Goal: Information Seeking & Learning: Learn about a topic

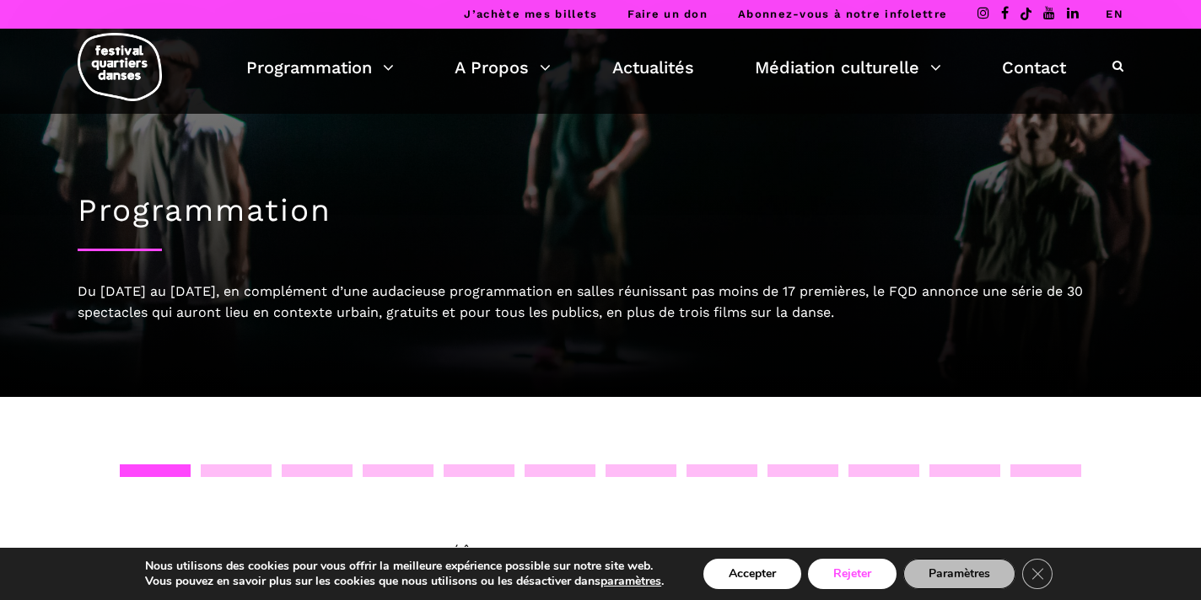
click at [834, 573] on button "Rejeter" at bounding box center [852, 574] width 89 height 30
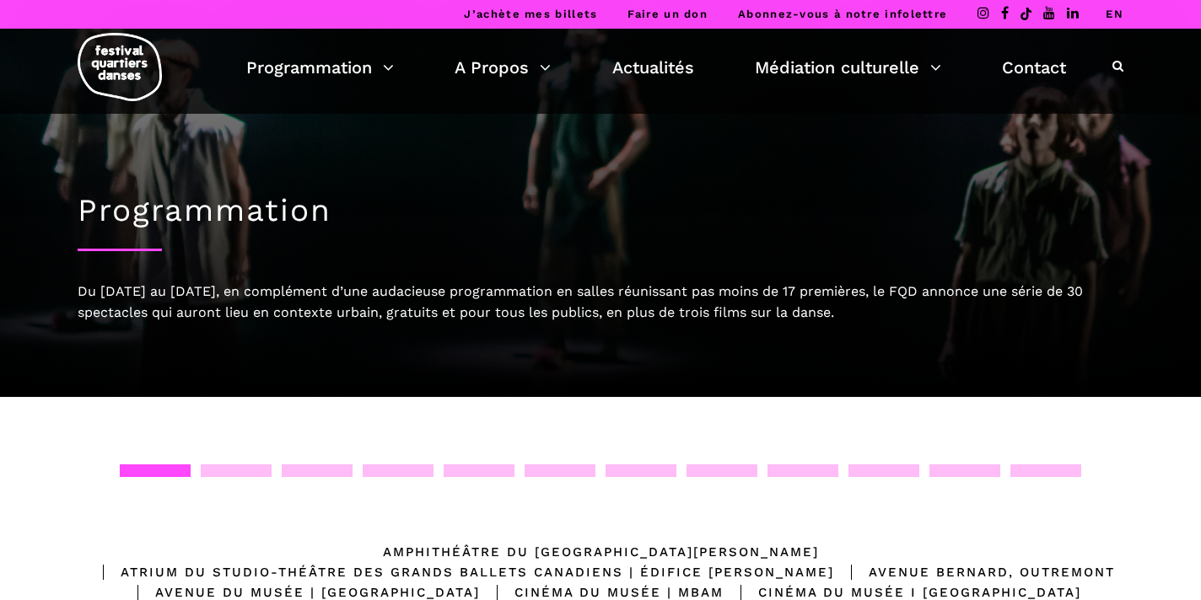
click at [1112, 16] on link "EN" at bounding box center [1114, 14] width 18 height 13
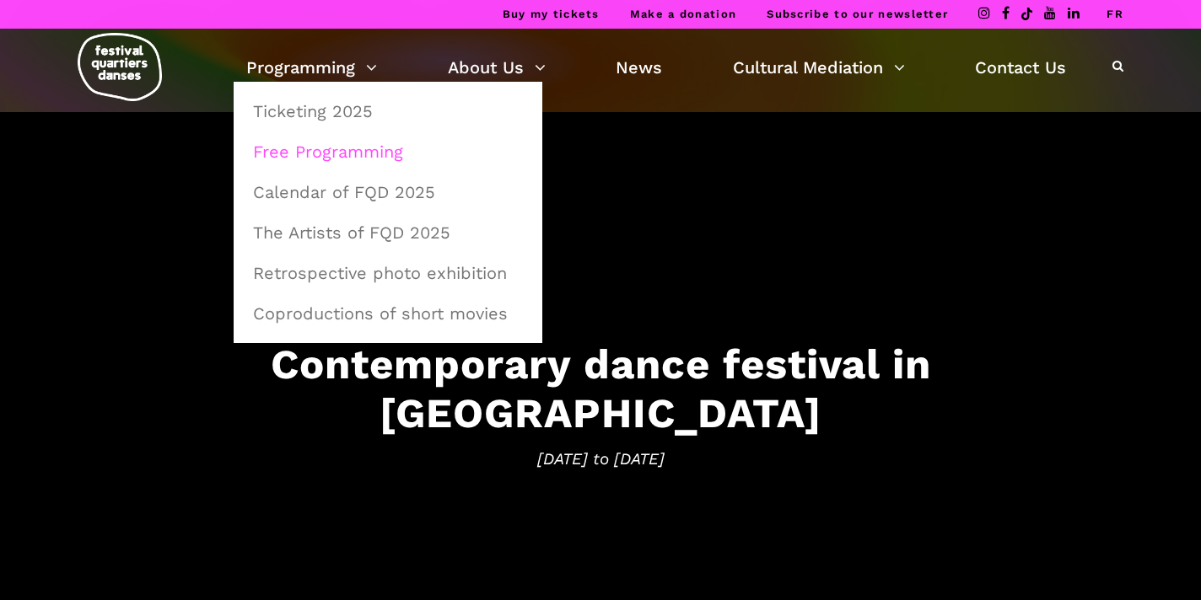
click at [347, 150] on link "Free Programming" at bounding box center [388, 151] width 290 height 39
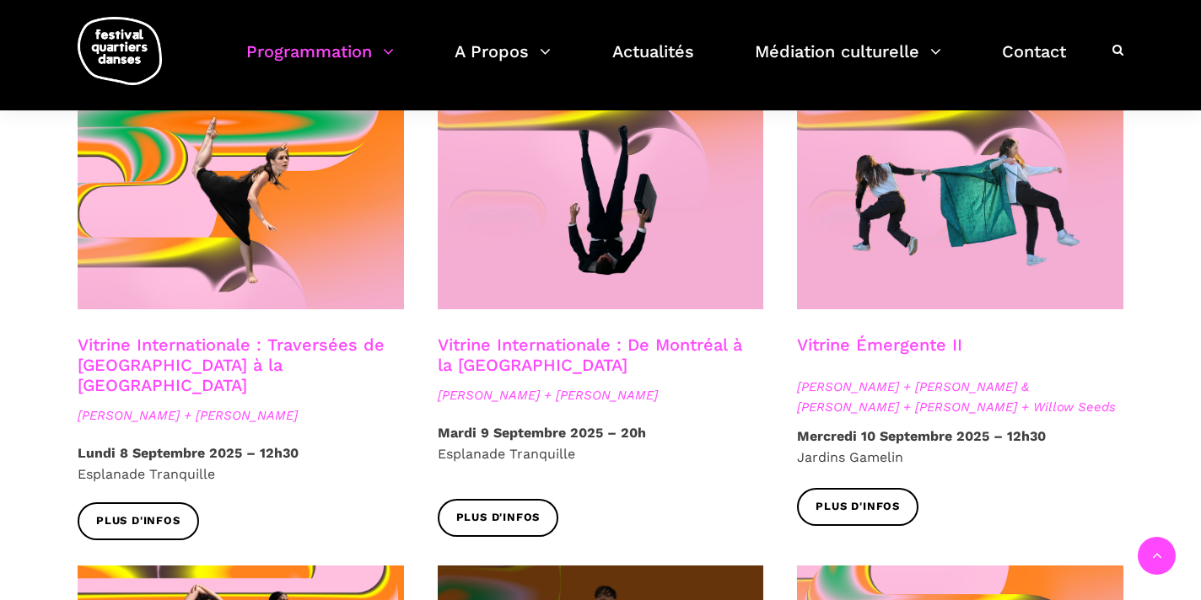
scroll to position [1433, 0]
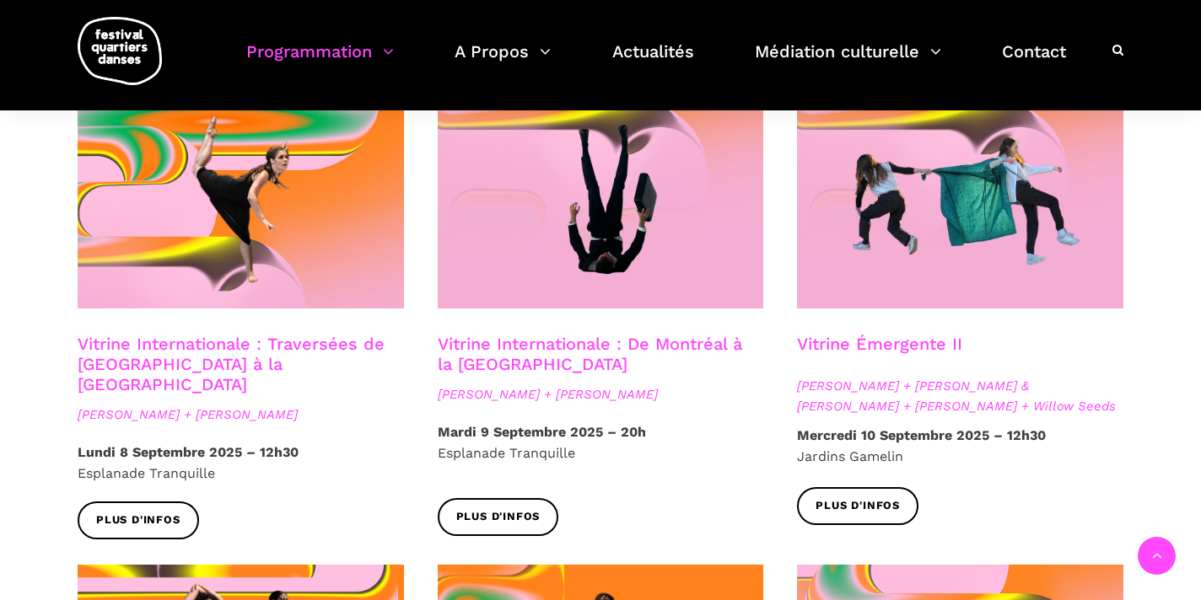
click at [608, 334] on link "Vitrine Internationale : De Montréal à la Suède" at bounding box center [590, 354] width 304 height 40
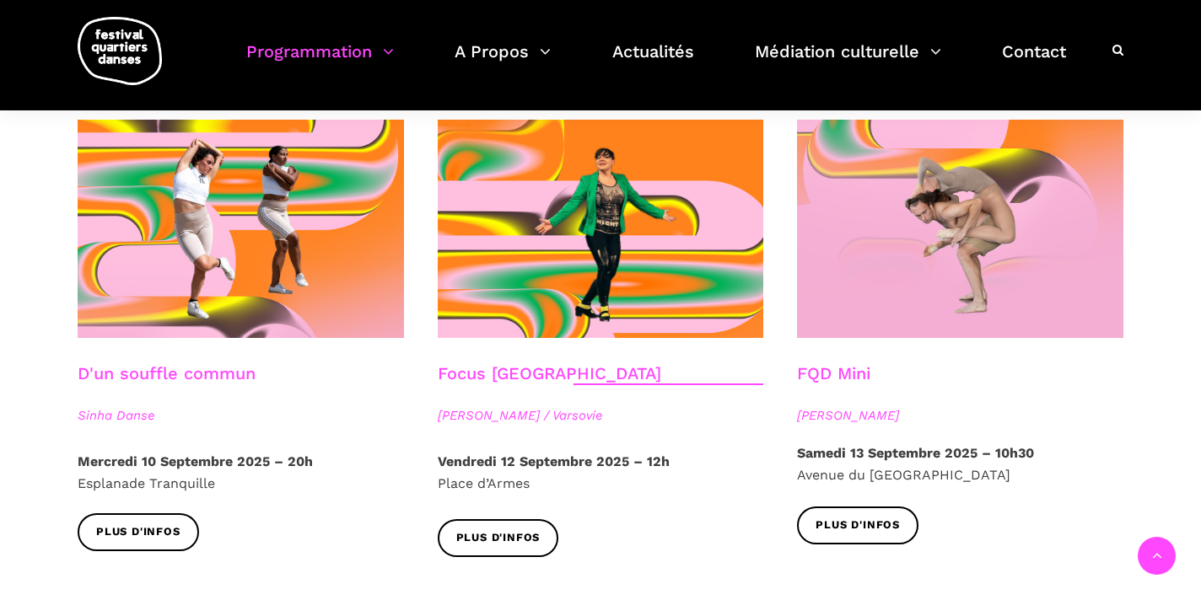
scroll to position [1876, 0]
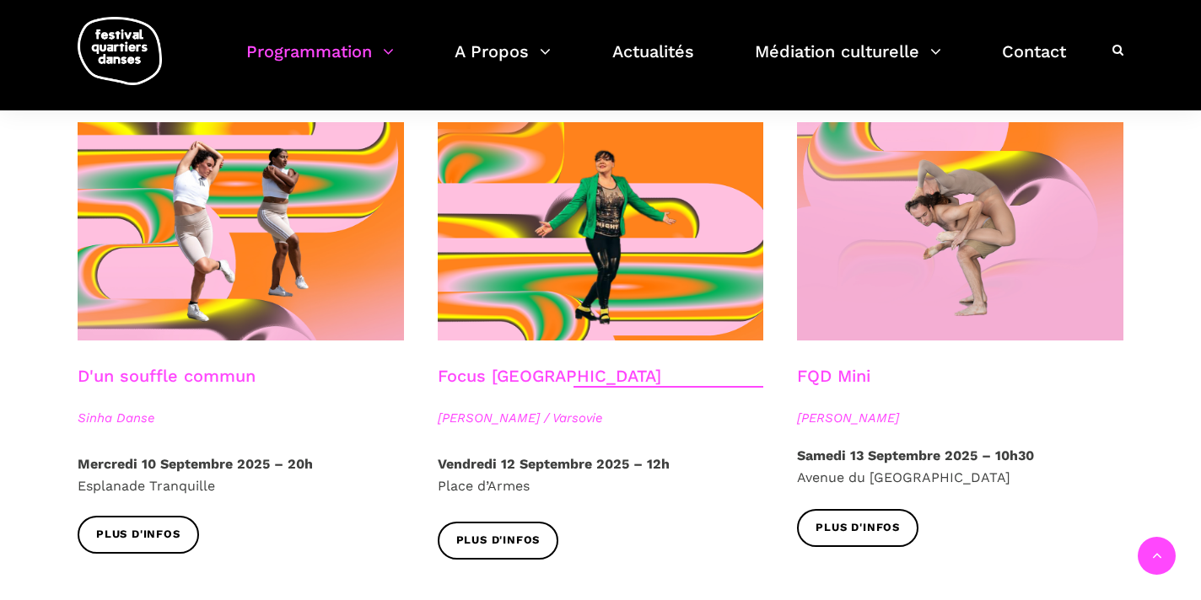
click at [855, 413] on div "FQD Mini Pauline Gervais" at bounding box center [960, 405] width 360 height 79
click at [845, 519] on span "Plus d'infos" at bounding box center [857, 528] width 84 height 18
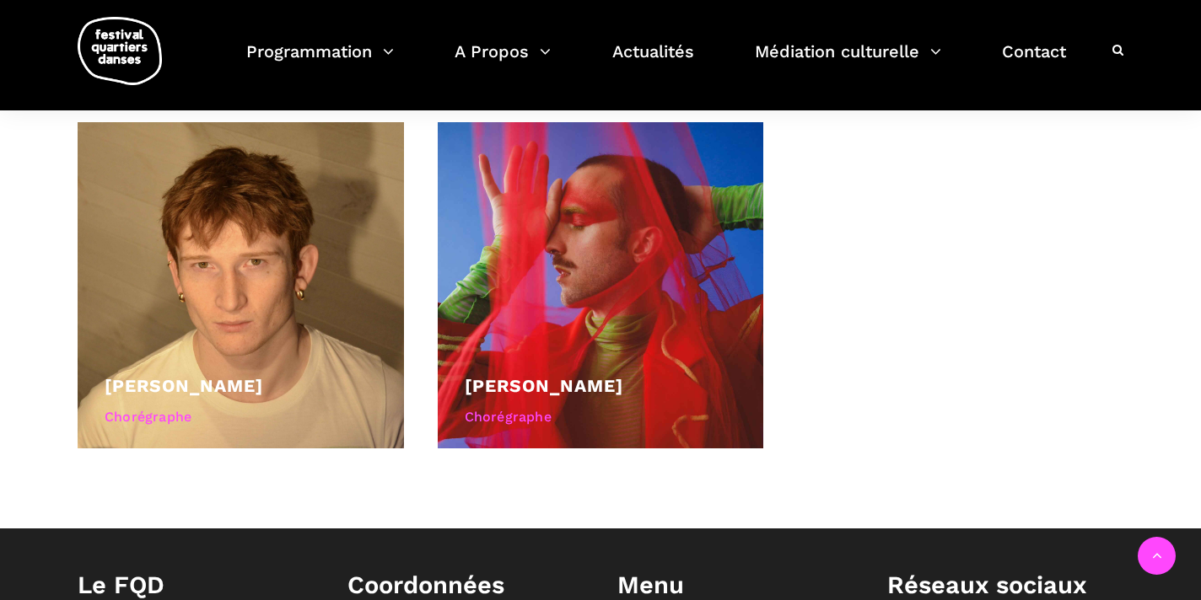
scroll to position [842, 0]
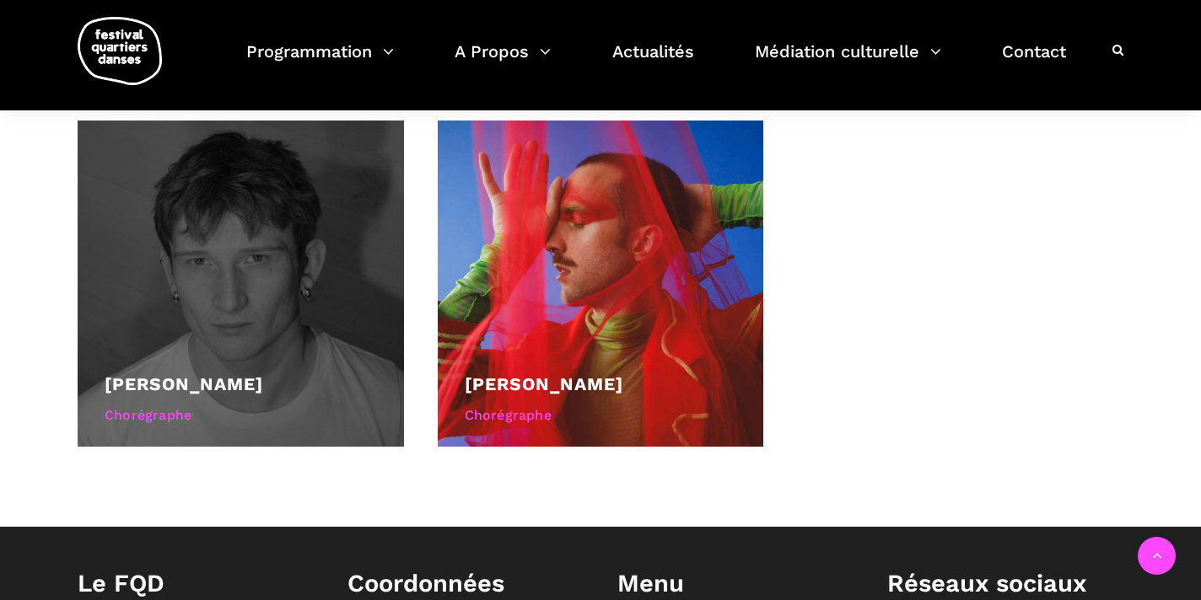
click at [369, 266] on div at bounding box center [241, 284] width 326 height 326
click at [281, 236] on div at bounding box center [241, 284] width 326 height 326
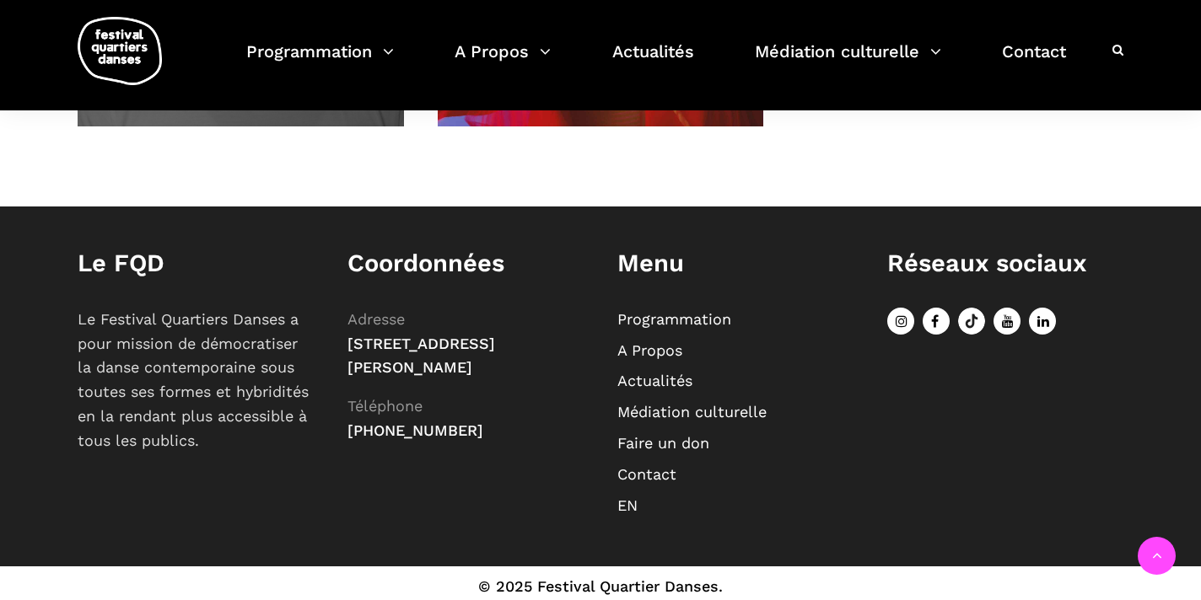
scroll to position [991, 0]
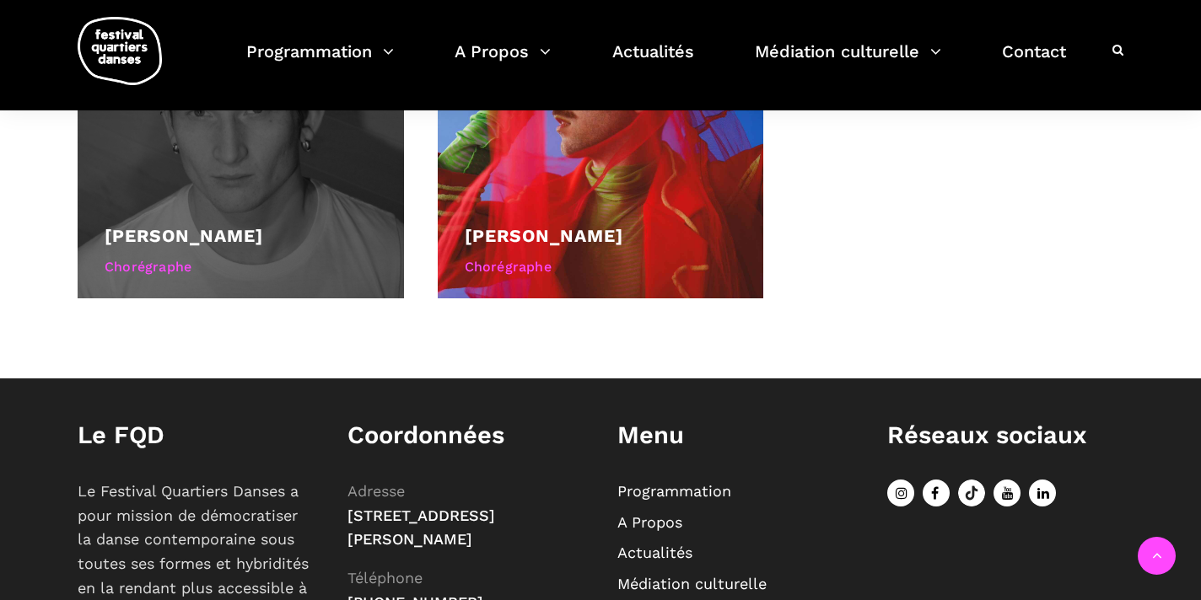
click at [154, 261] on div "Chorégraphe" at bounding box center [241, 267] width 272 height 22
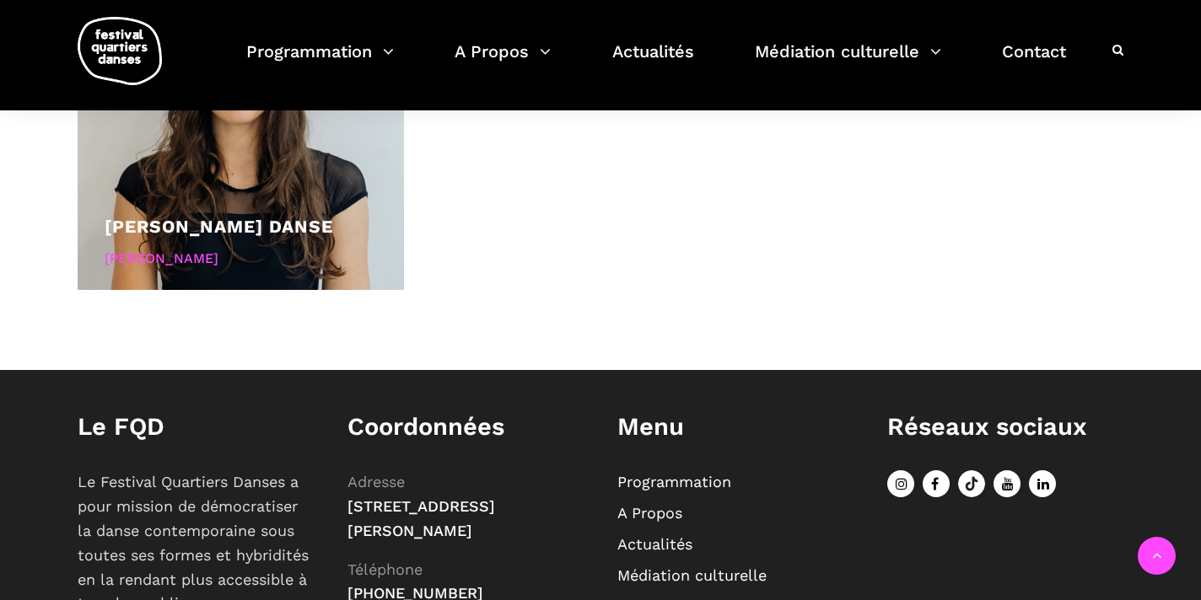
scroll to position [1008, 0]
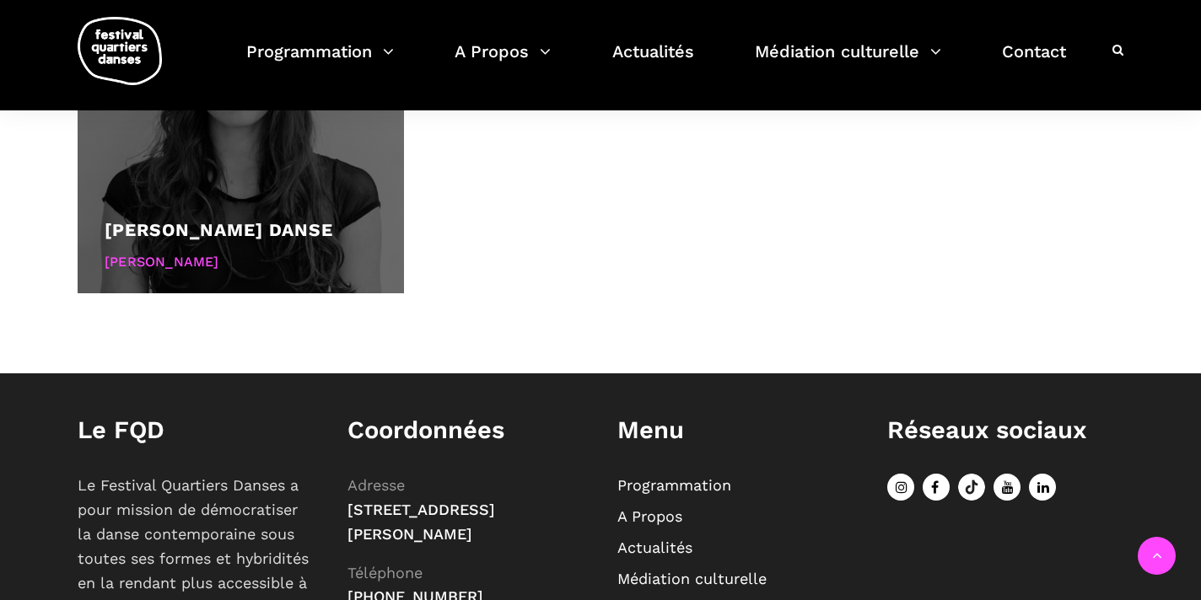
click at [325, 240] on link "[PERSON_NAME] Danse" at bounding box center [219, 229] width 228 height 21
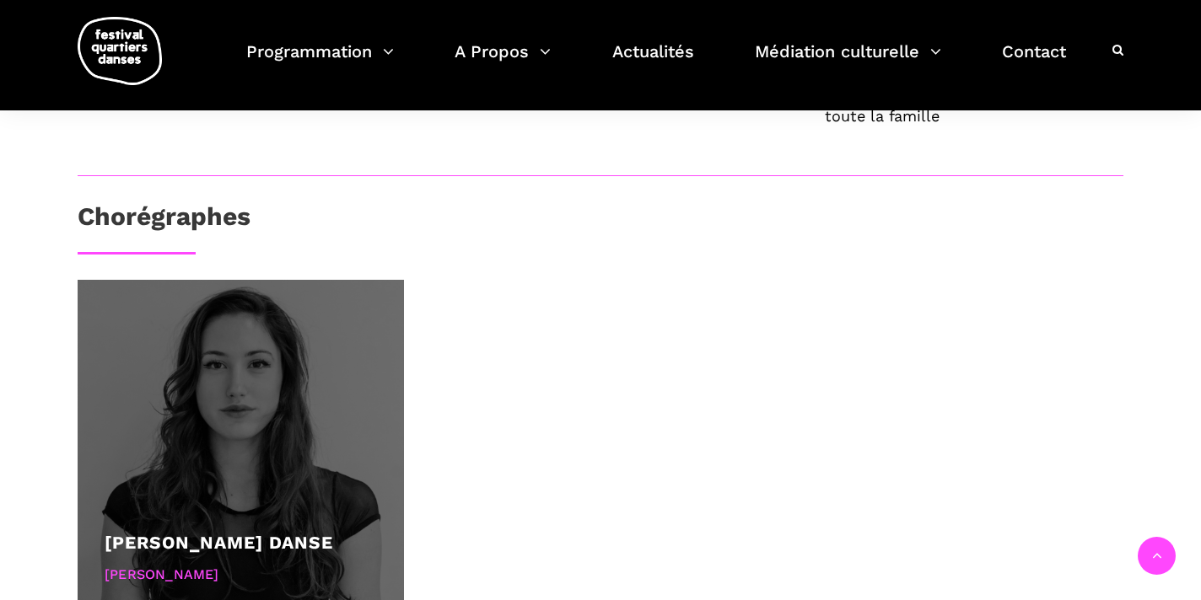
scroll to position [551, 0]
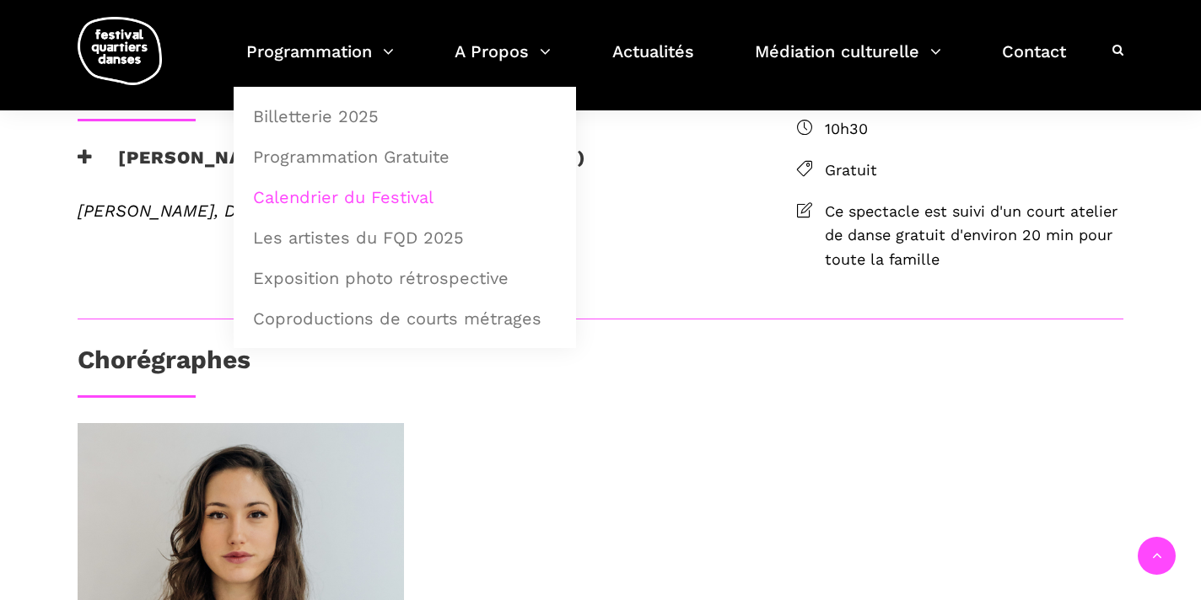
click at [338, 191] on link "Calendrier du Festival" at bounding box center [405, 197] width 324 height 39
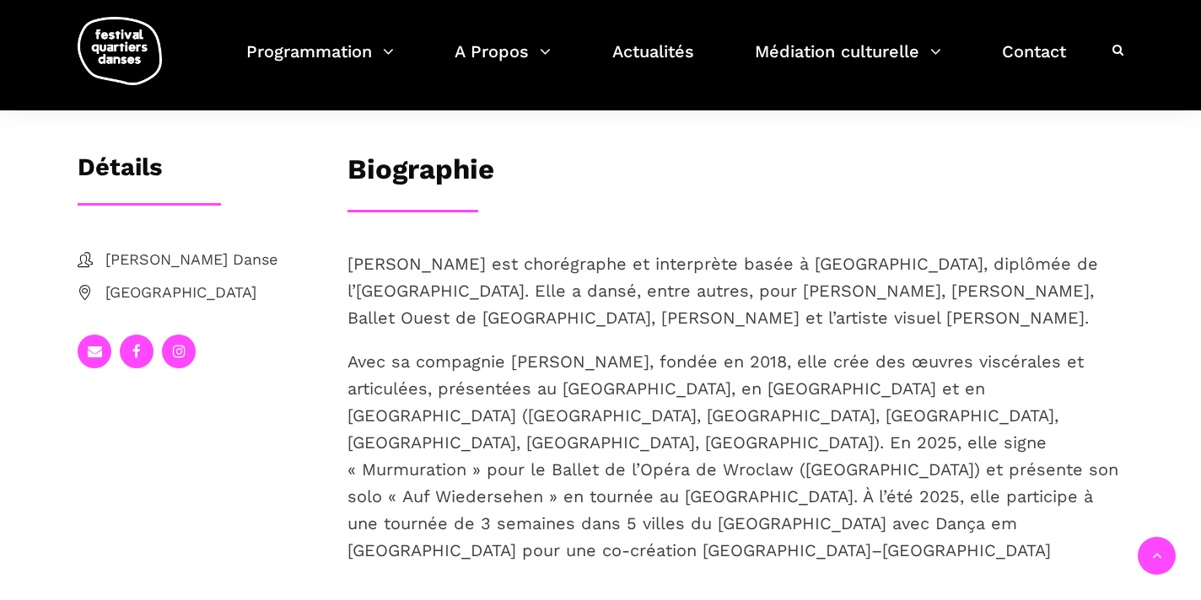
scroll to position [277, 0]
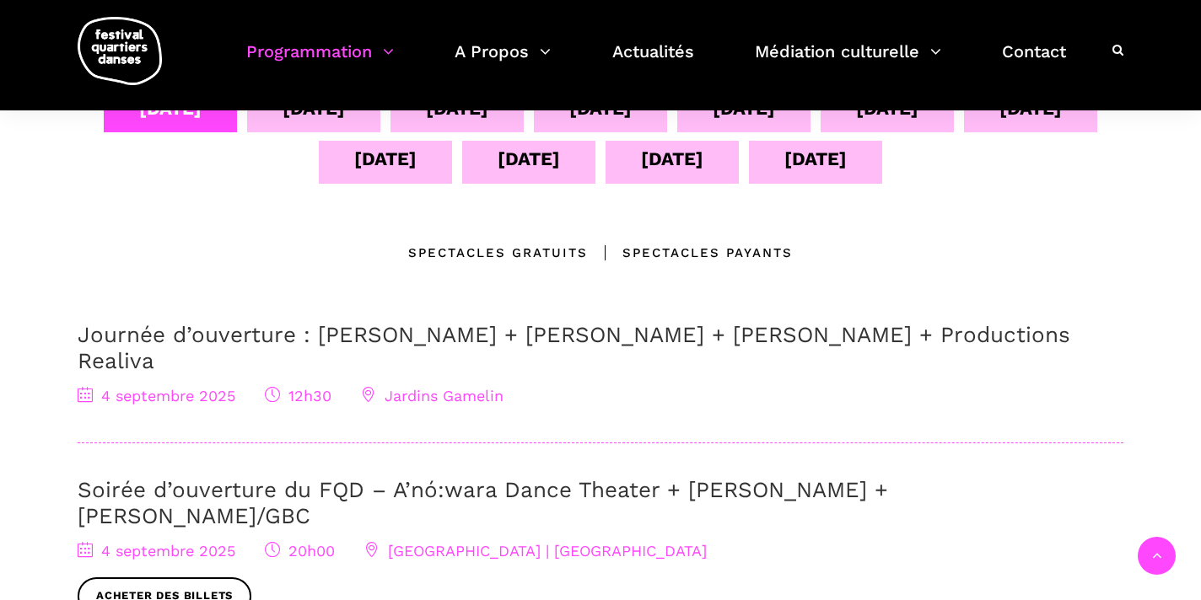
scroll to position [177, 0]
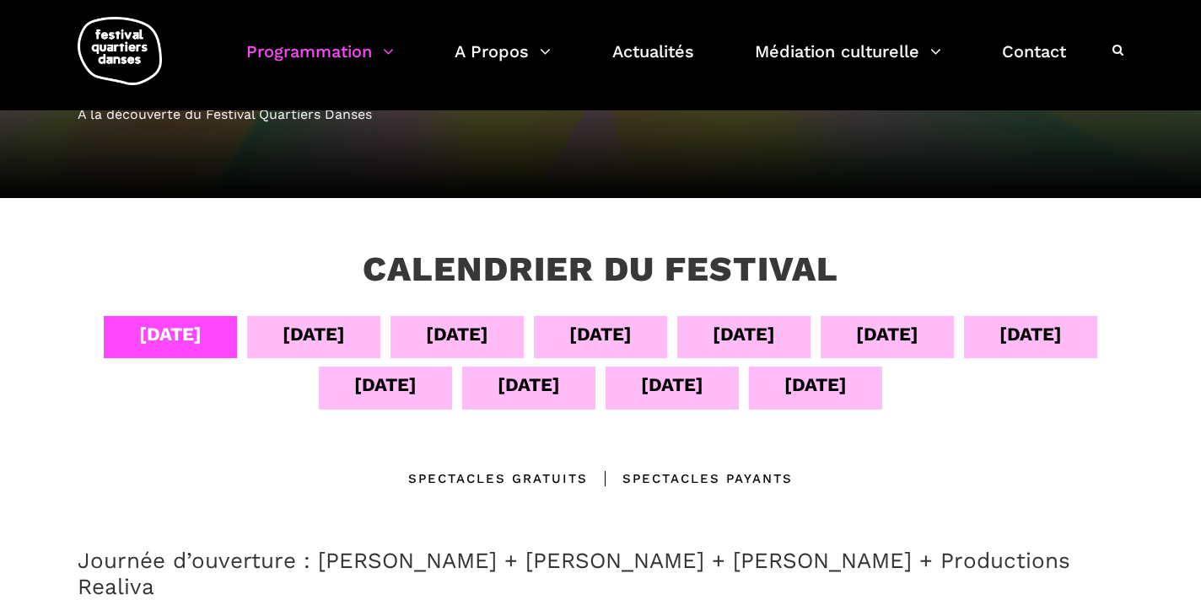
click at [348, 351] on div "[DATE]" at bounding box center [313, 337] width 133 height 42
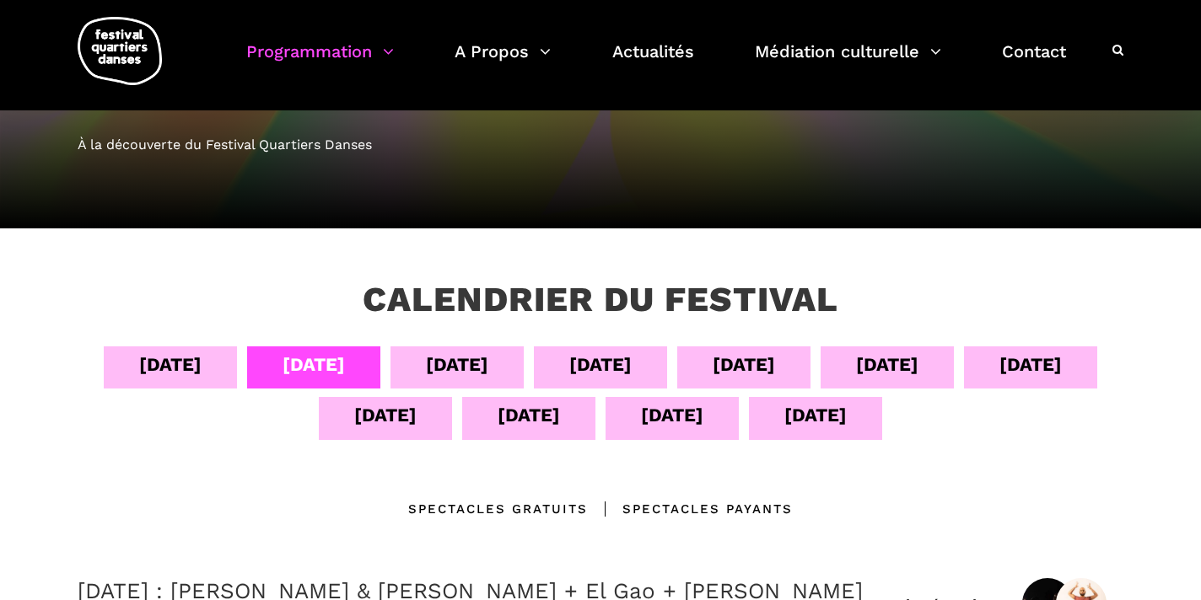
scroll to position [148, 0]
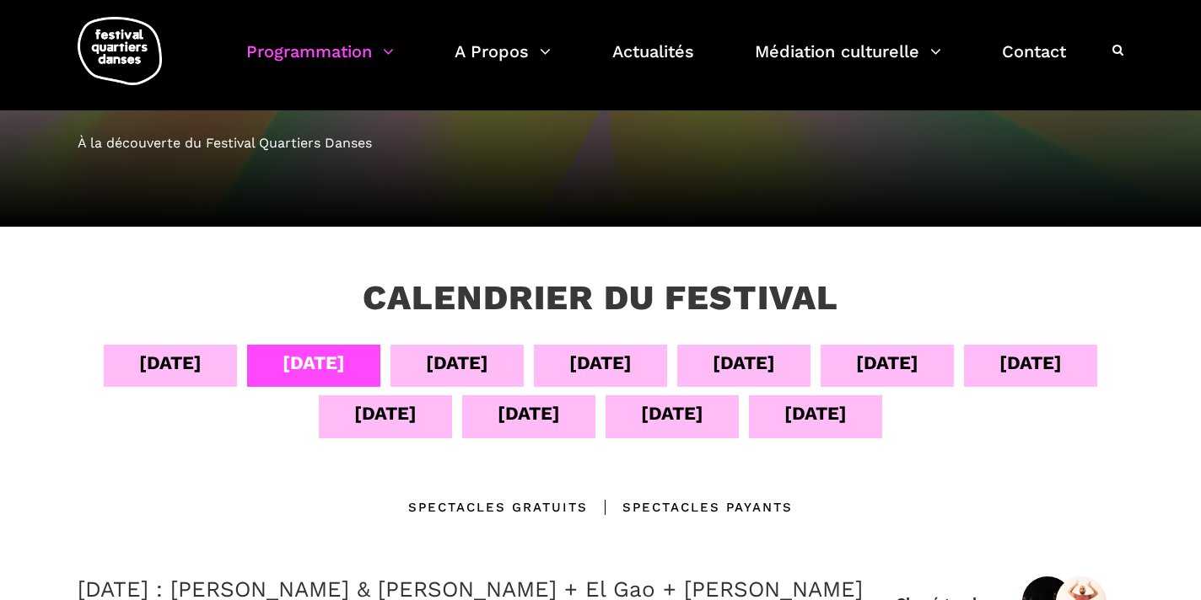
click at [451, 363] on div "[DATE]" at bounding box center [457, 363] width 62 height 30
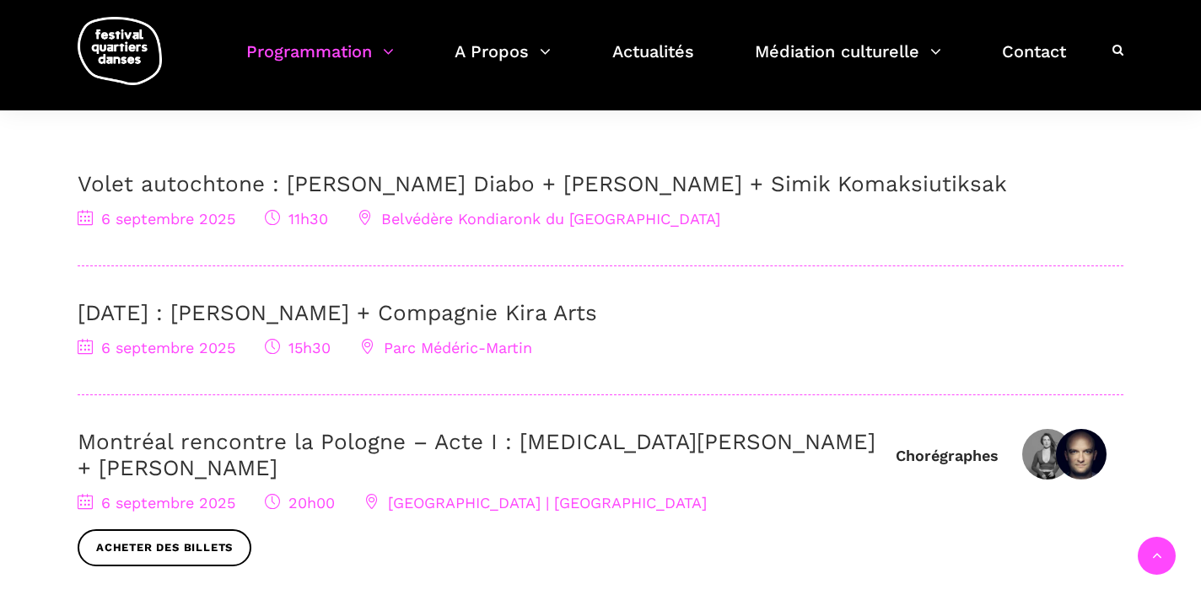
scroll to position [560, 0]
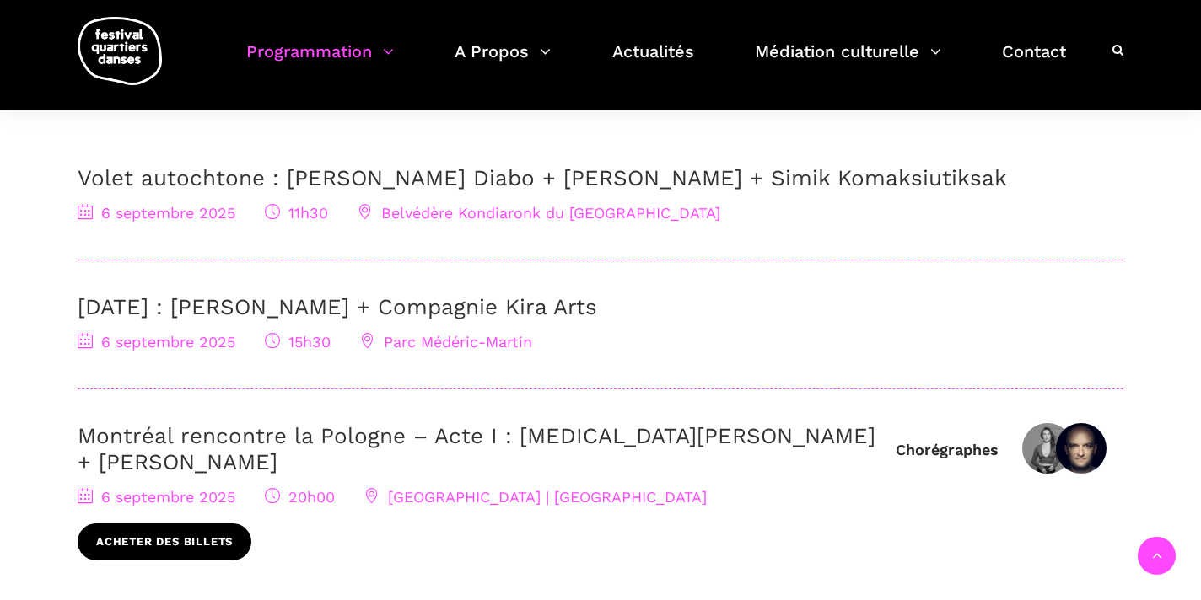
click at [200, 524] on link "Acheter des billets" at bounding box center [165, 543] width 174 height 38
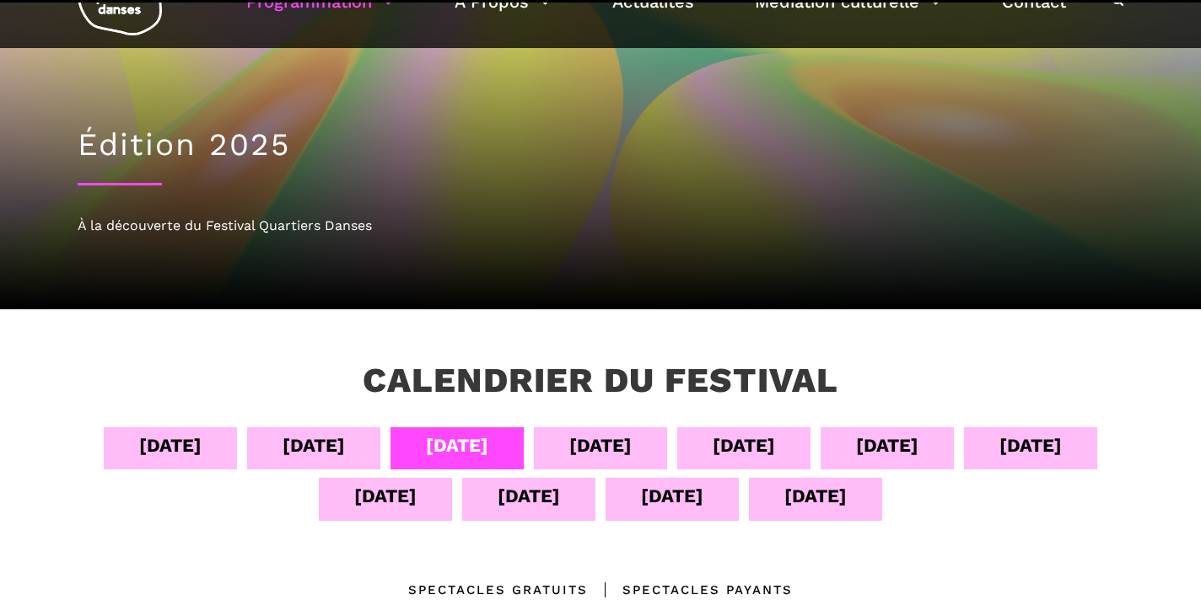
scroll to position [63, 0]
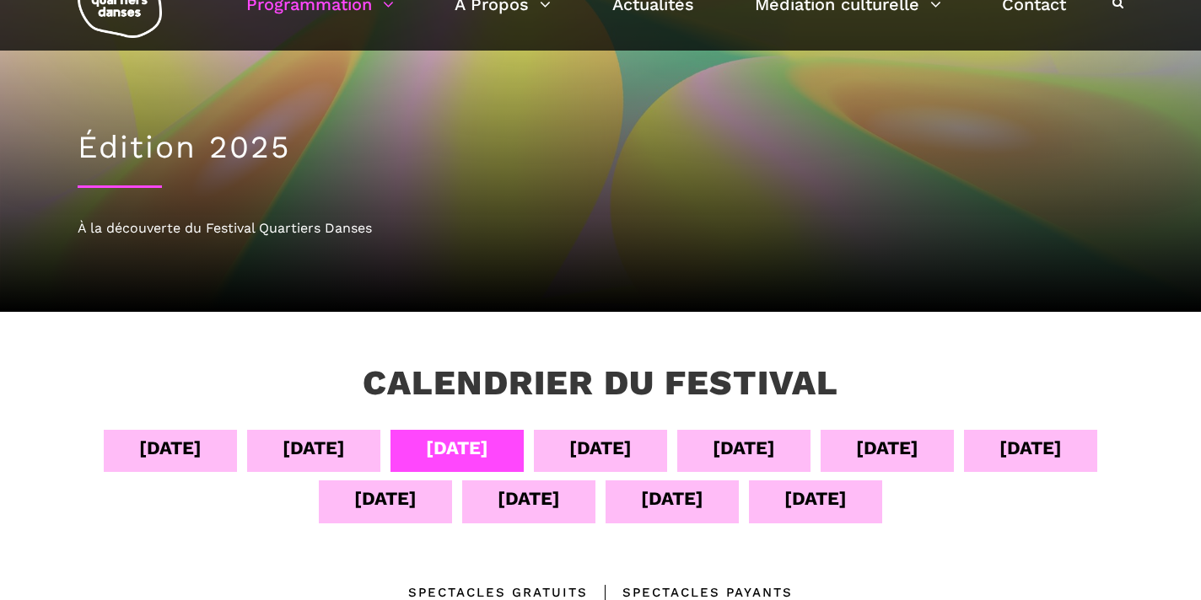
click at [610, 444] on div "07 sept" at bounding box center [600, 448] width 62 height 30
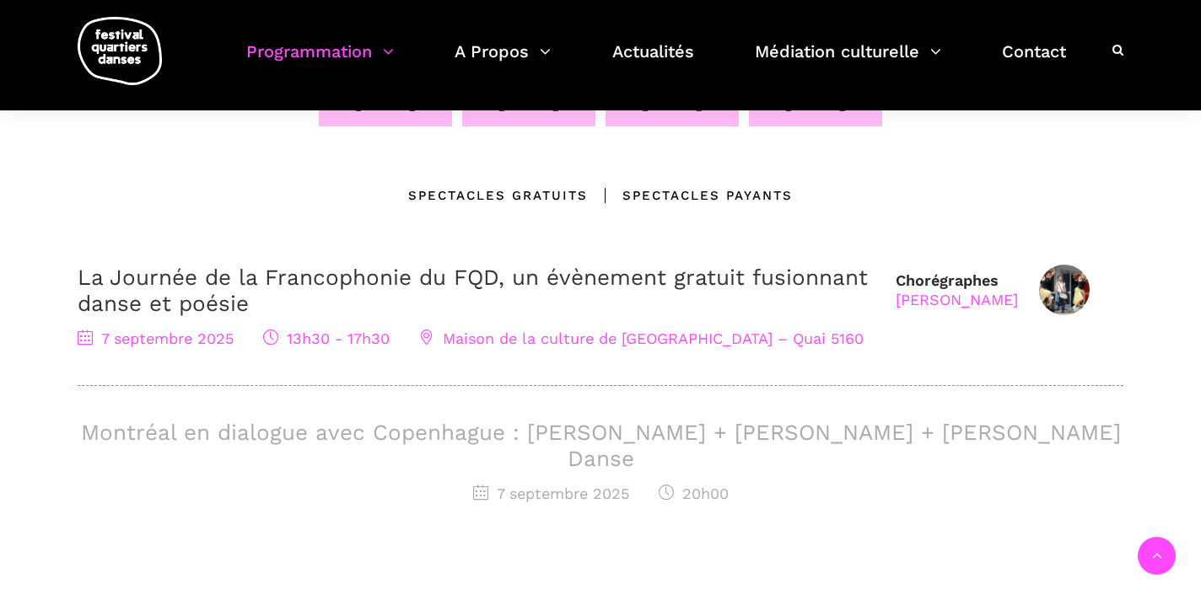
scroll to position [460, 0]
click at [610, 444] on div "Montréal en dialogue avec Copenhague : Charles-Alexis Desgagnés + Lene Boel + S…" at bounding box center [601, 463] width 1046 height 87
click at [589, 432] on h3 "Montréal en dialogue avec Copenhague : Charles-Alexis Desgagnés + Lene Boel + S…" at bounding box center [601, 446] width 1046 height 52
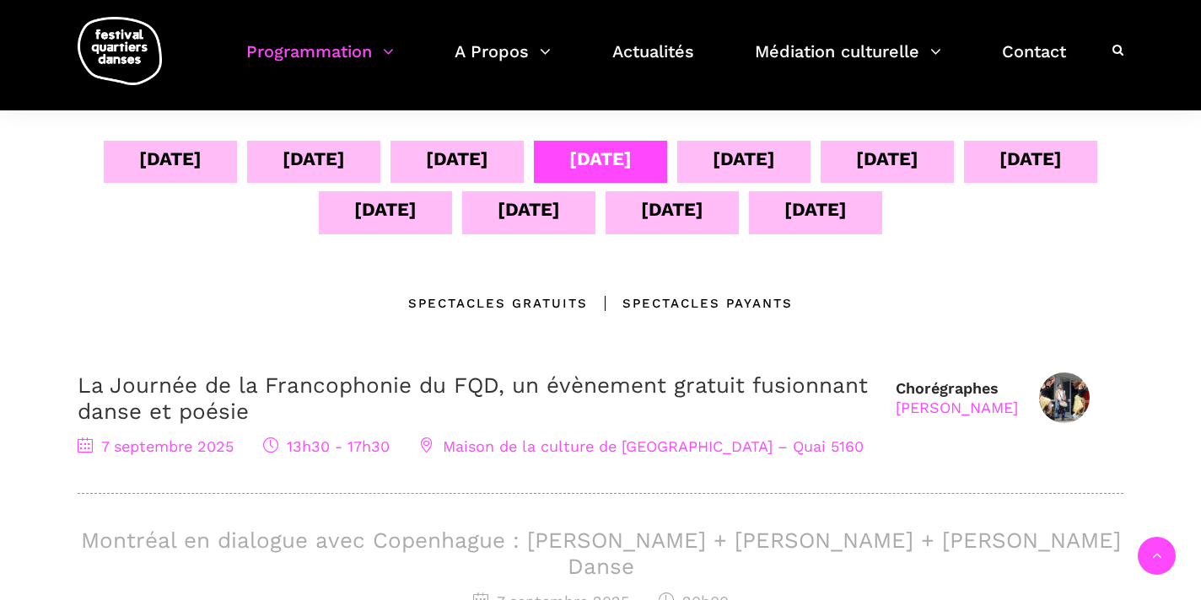
scroll to position [353, 0]
click at [739, 164] on div "08 sept" at bounding box center [743, 158] width 62 height 30
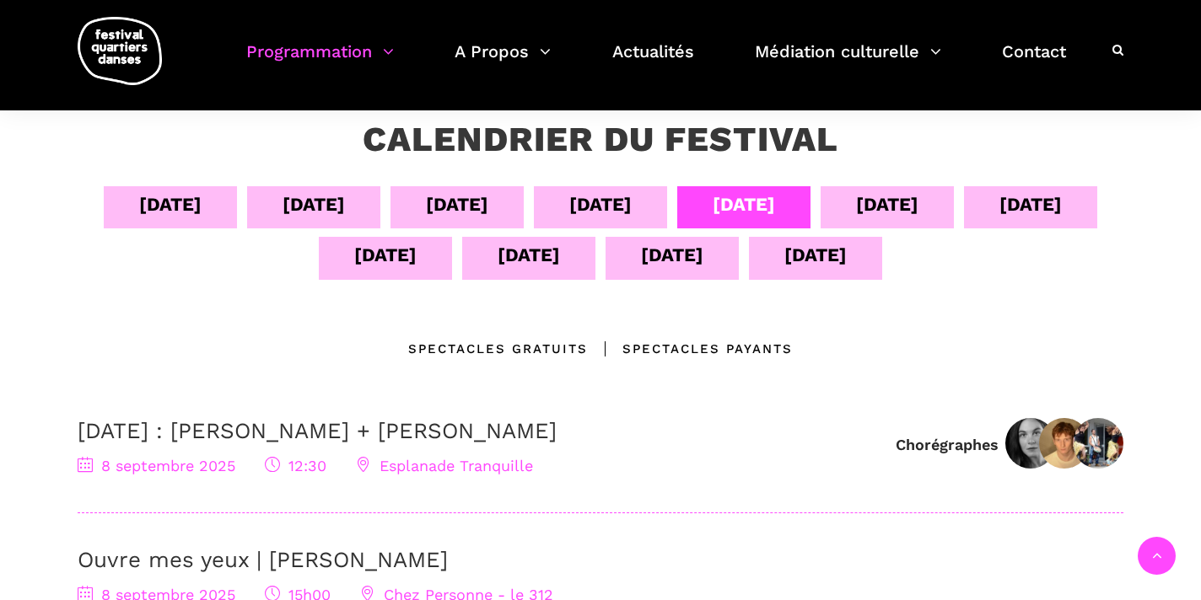
scroll to position [306, 0]
click at [873, 226] on div "09 sept" at bounding box center [886, 208] width 133 height 42
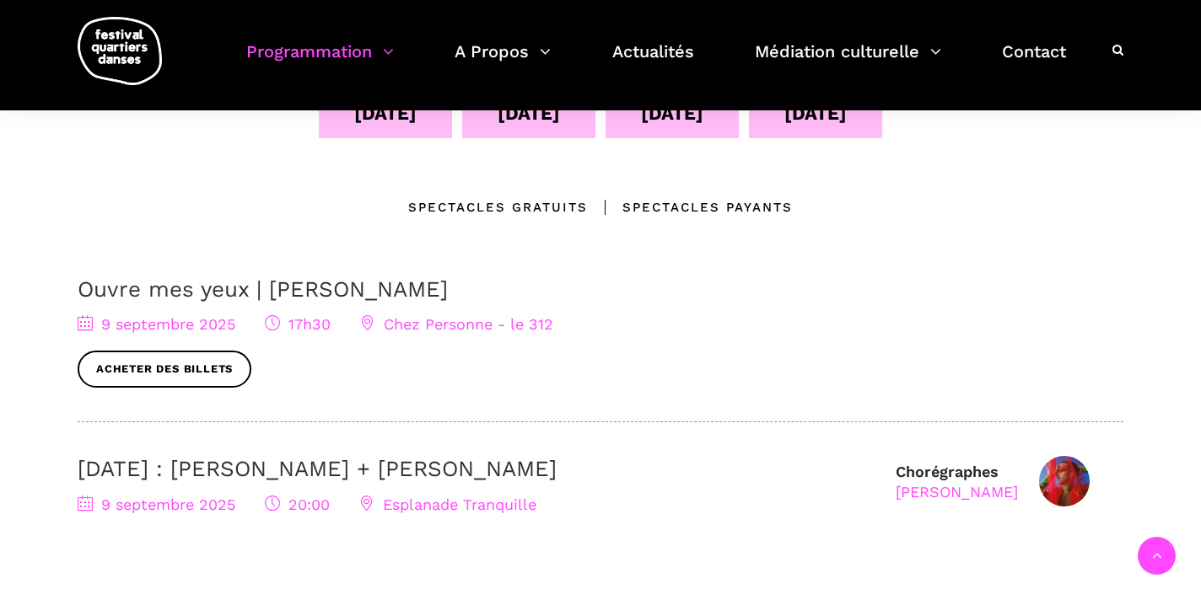
scroll to position [448, 0]
click at [448, 290] on link "Ouvre mes yeux | Charles-Alexis Desgagnés" at bounding box center [263, 289] width 370 height 25
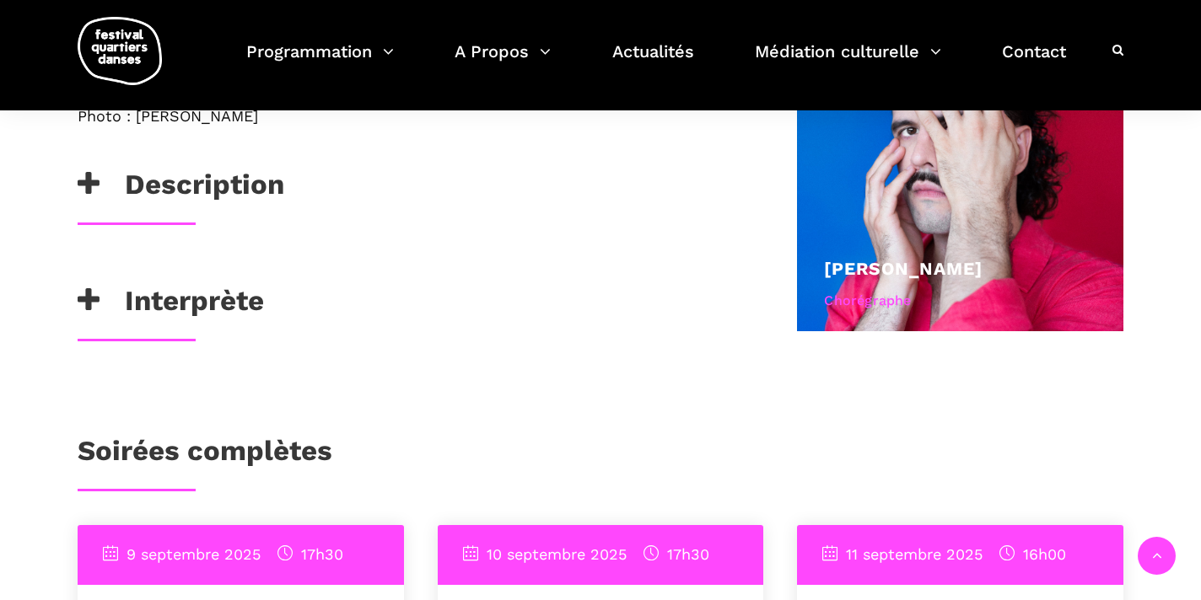
scroll to position [1125, 0]
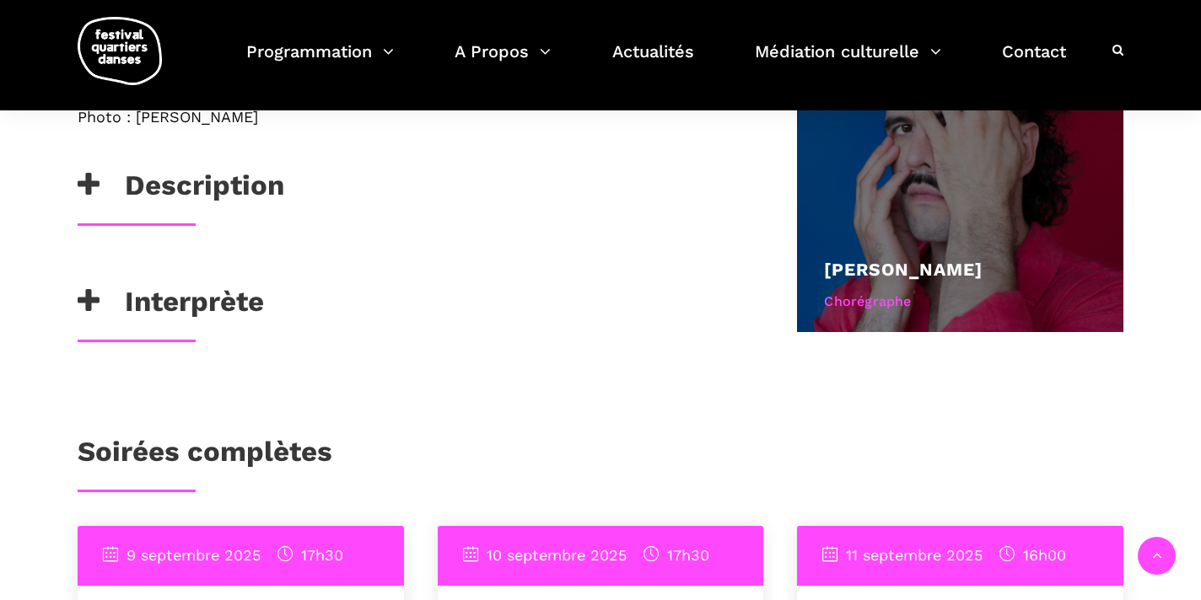
click at [917, 275] on link "[PERSON_NAME]" at bounding box center [903, 269] width 159 height 21
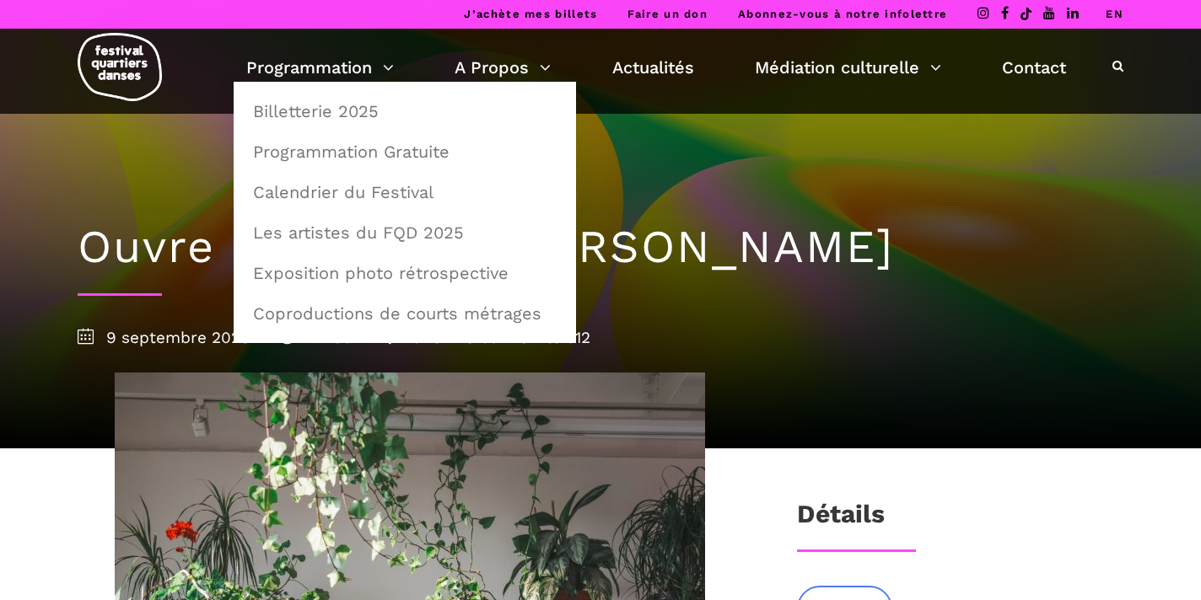
scroll to position [0, 0]
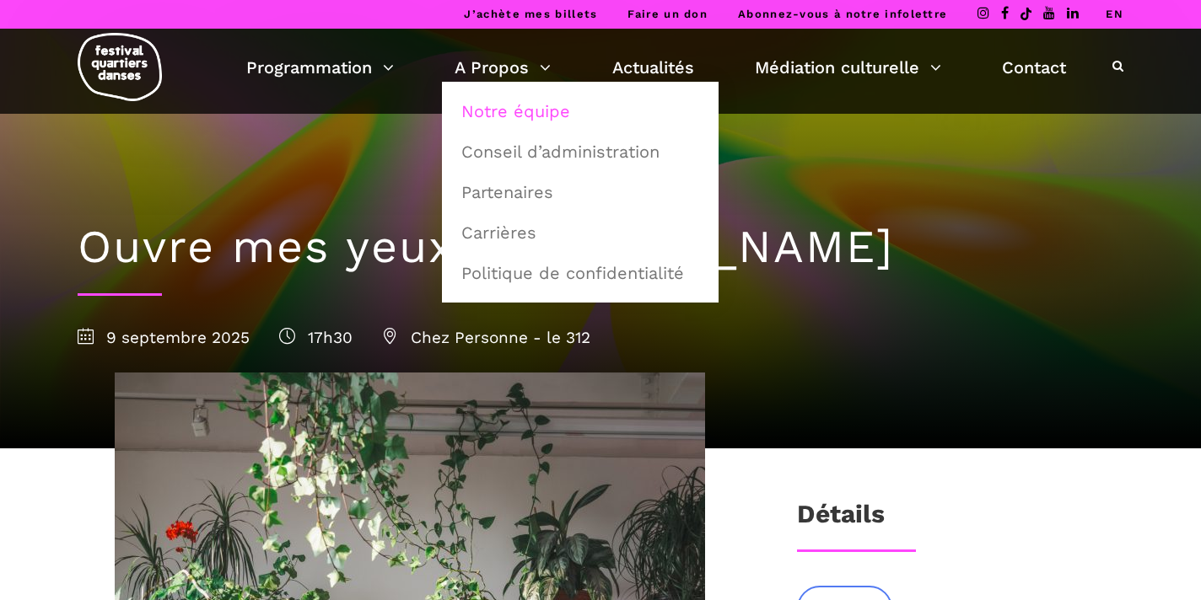
click at [529, 113] on link "Notre équipe" at bounding box center [580, 111] width 258 height 39
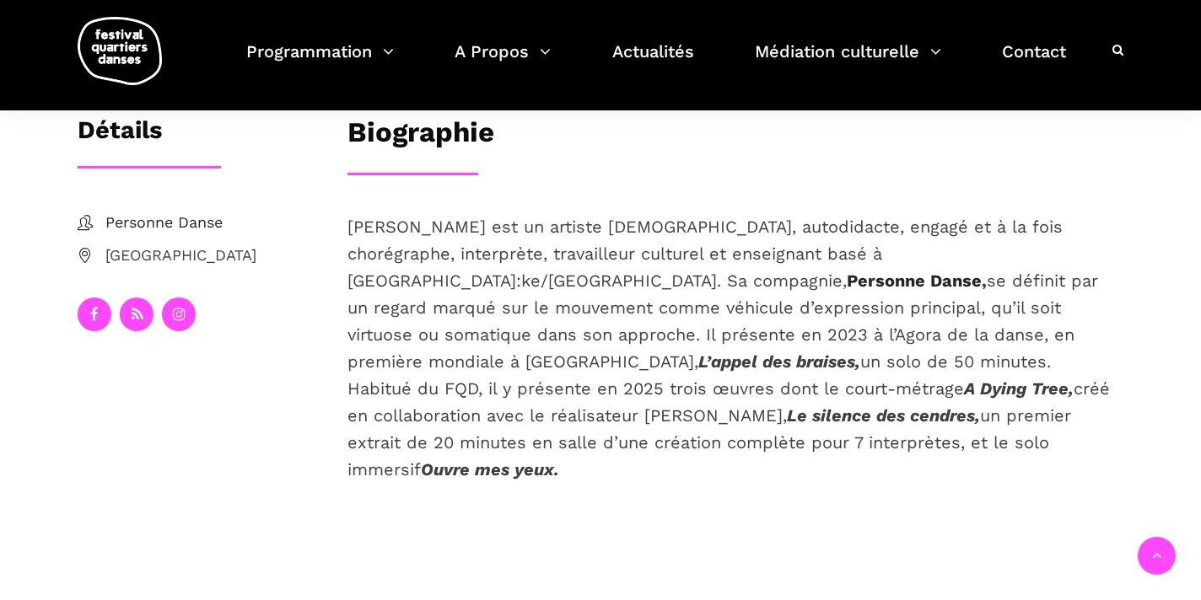
scroll to position [352, 0]
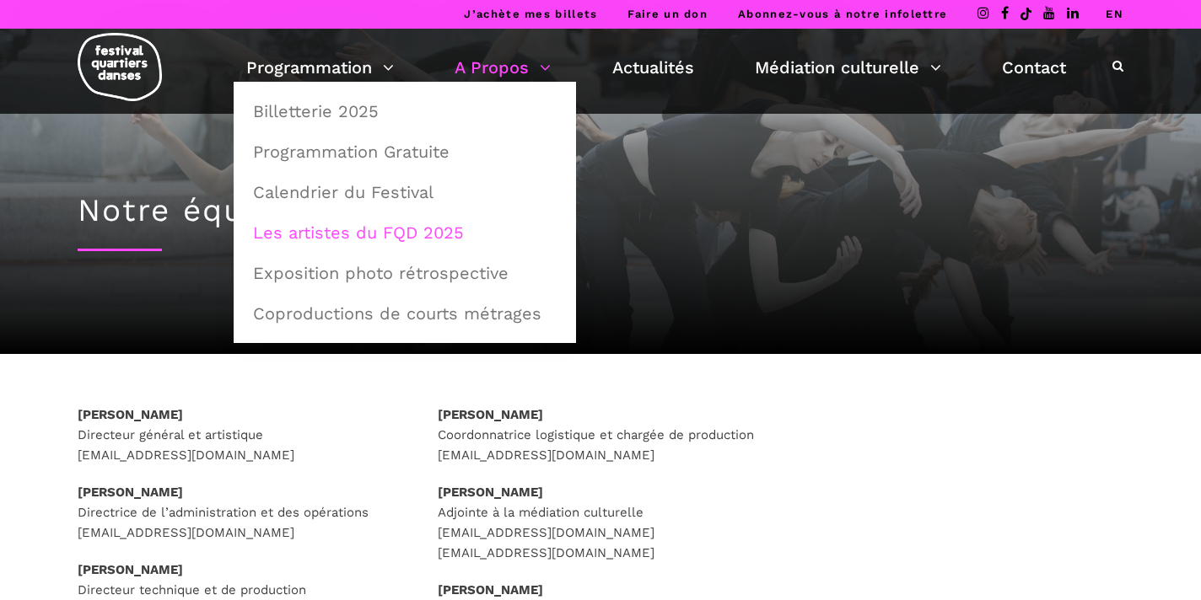
click at [395, 232] on link "Les artistes du FQD 2025" at bounding box center [405, 232] width 324 height 39
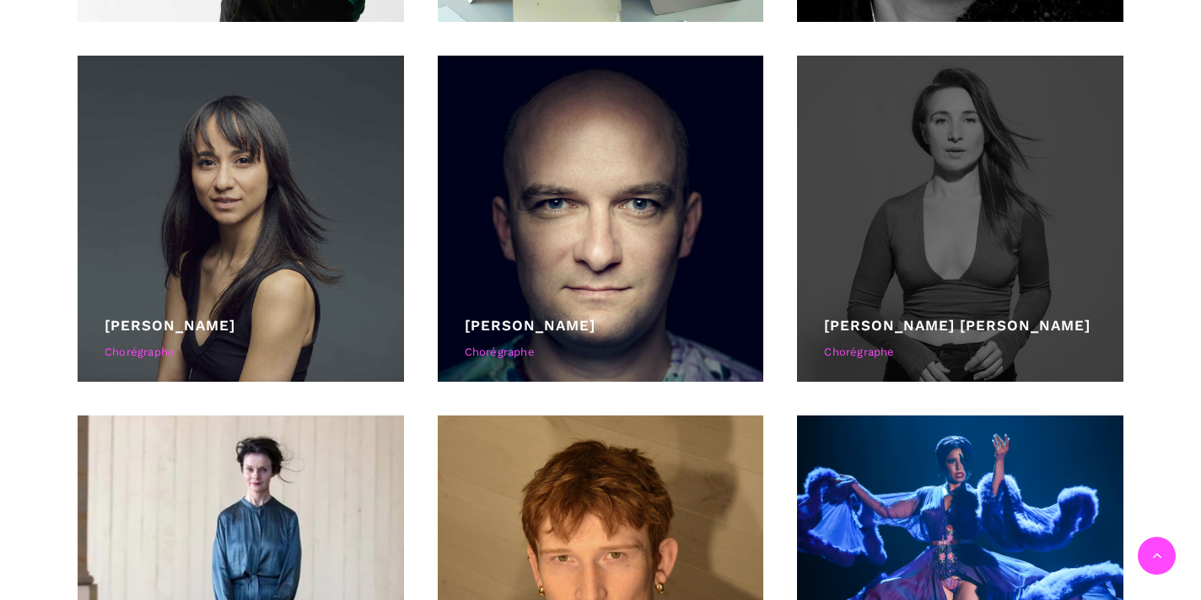
scroll to position [2275, 0]
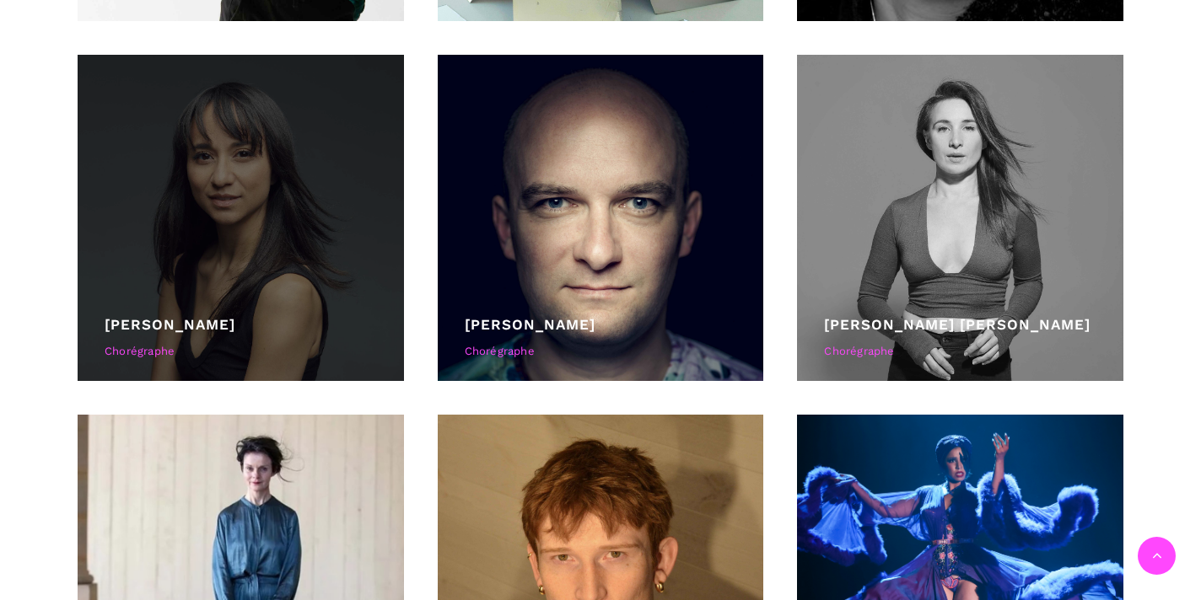
click at [299, 214] on div at bounding box center [241, 218] width 326 height 326
click at [149, 345] on div "Chorégraphe" at bounding box center [241, 352] width 272 height 18
click at [148, 343] on div "Chorégraphe" at bounding box center [241, 352] width 272 height 18
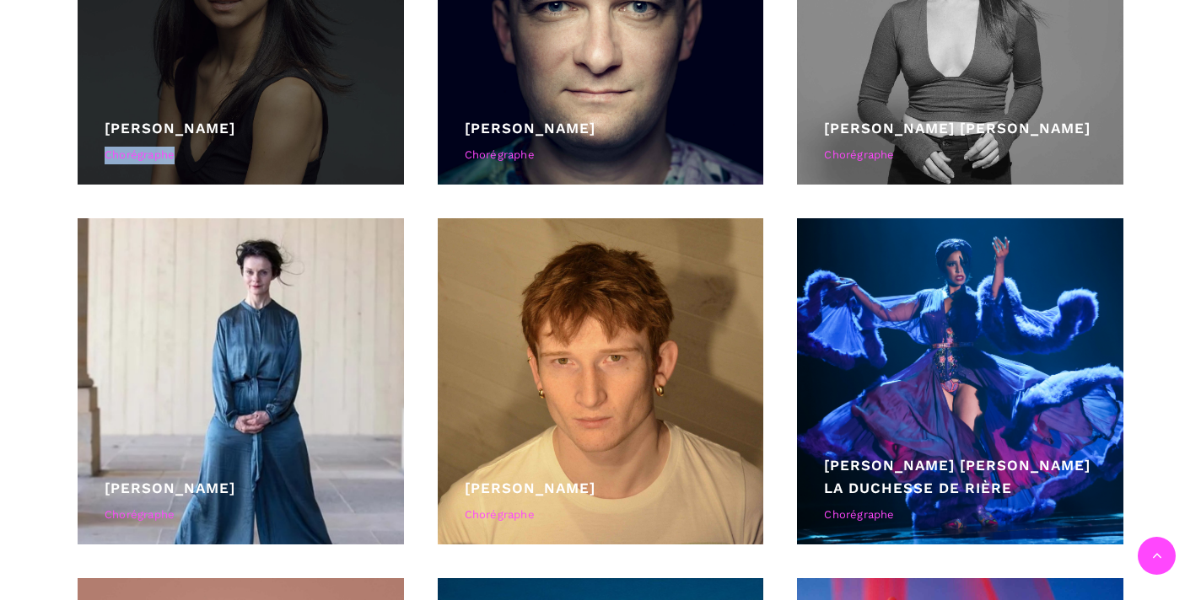
scroll to position [2484, 0]
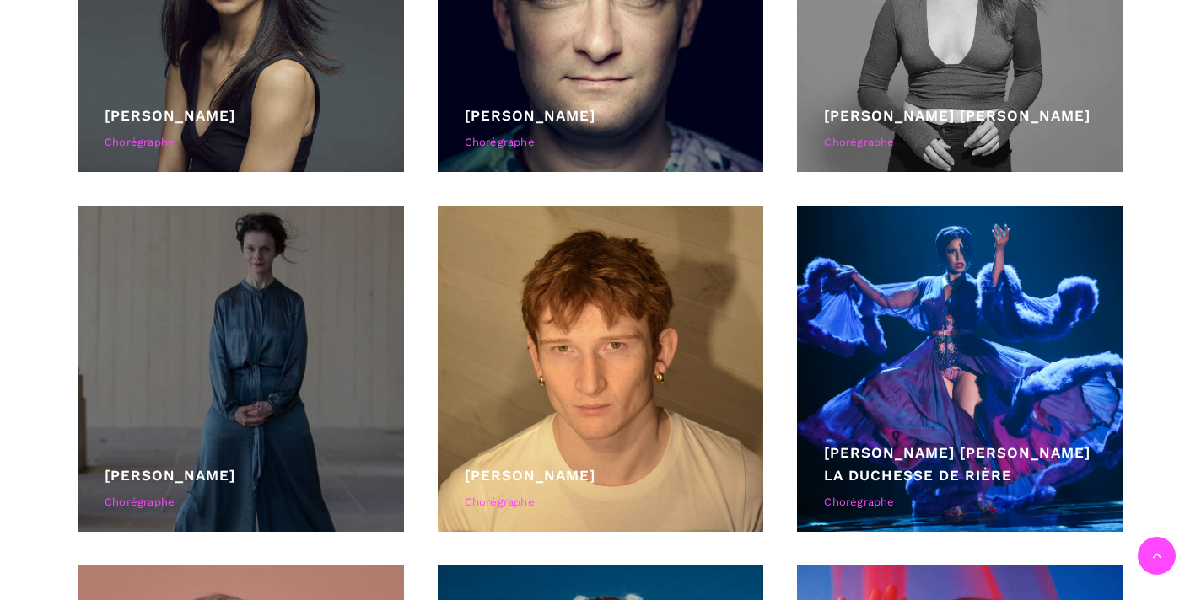
click at [152, 500] on div "Chorégraphe" at bounding box center [241, 503] width 272 height 18
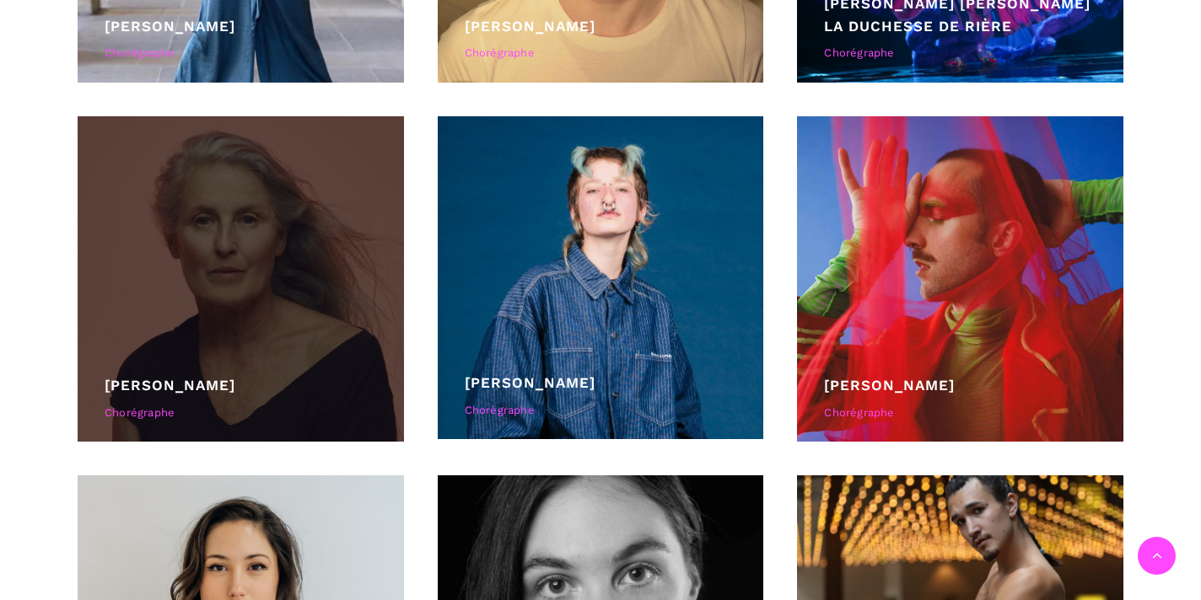
scroll to position [2935, 0]
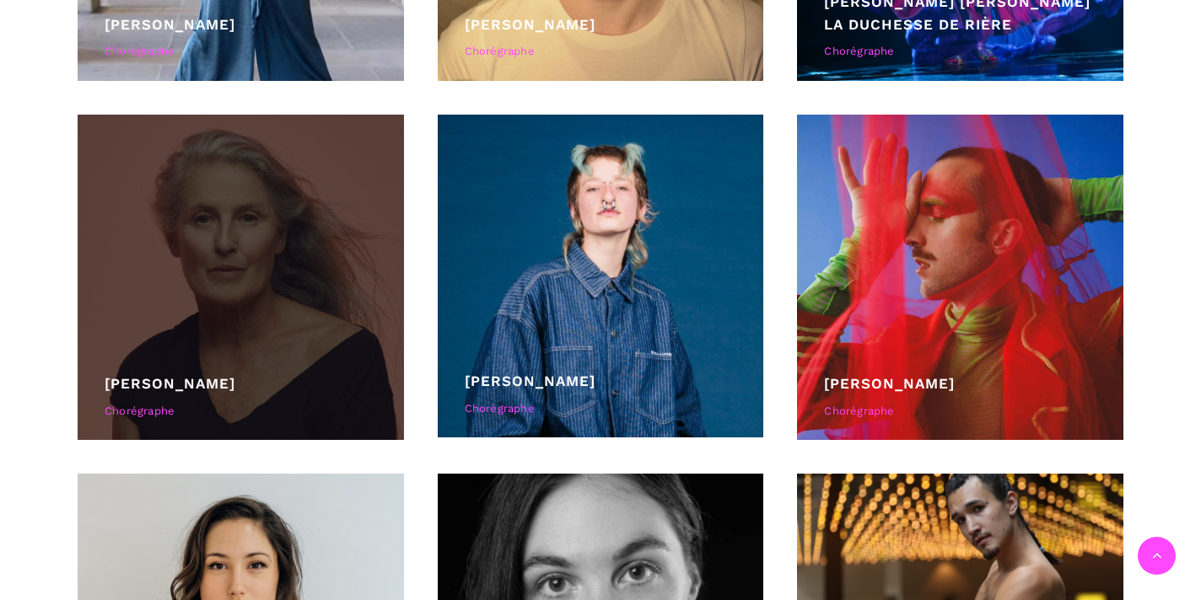
click at [151, 419] on div "Chorégraphe" at bounding box center [241, 412] width 272 height 18
